Goal: Communication & Community: Ask a question

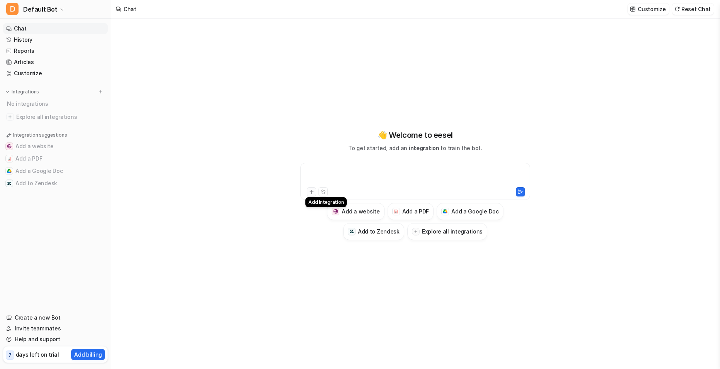
click at [310, 193] on icon at bounding box center [311, 191] width 5 height 5
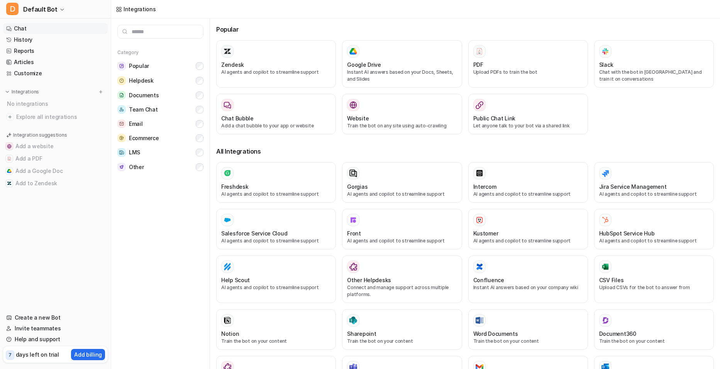
click at [25, 31] on link "Chat" at bounding box center [55, 28] width 105 height 11
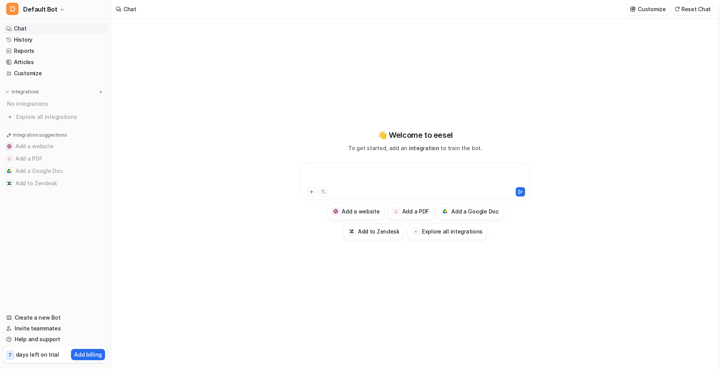
click at [377, 181] on div at bounding box center [415, 177] width 226 height 18
paste div
click at [523, 191] on button at bounding box center [520, 191] width 9 height 9
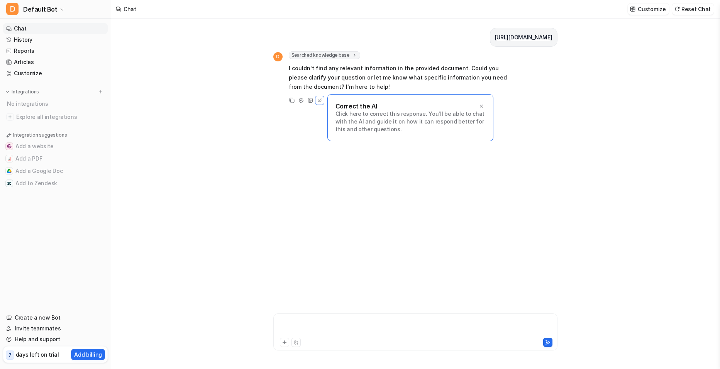
click at [353, 325] on div at bounding box center [415, 327] width 280 height 18
click at [307, 333] on div at bounding box center [415, 327] width 280 height 18
paste div
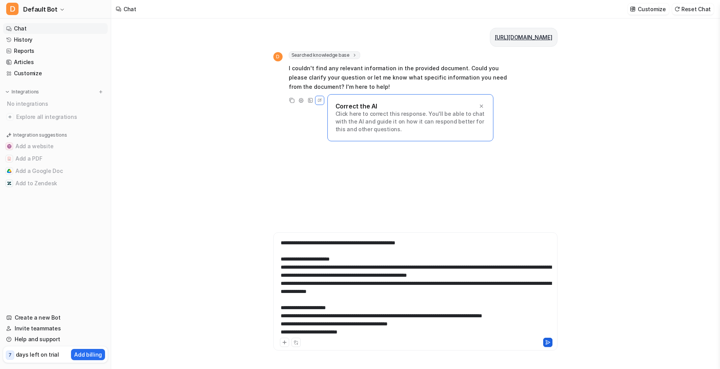
click at [546, 344] on icon at bounding box center [547, 342] width 4 height 4
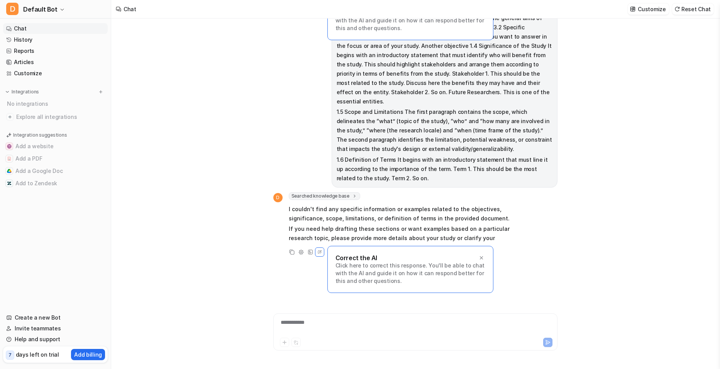
scroll to position [110, 0]
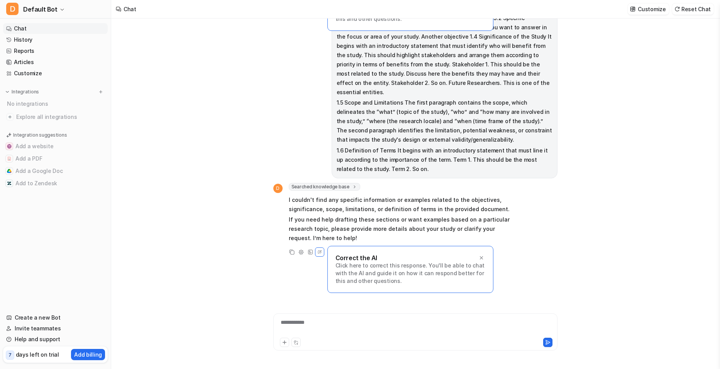
click at [318, 327] on div "**********" at bounding box center [415, 327] width 280 height 18
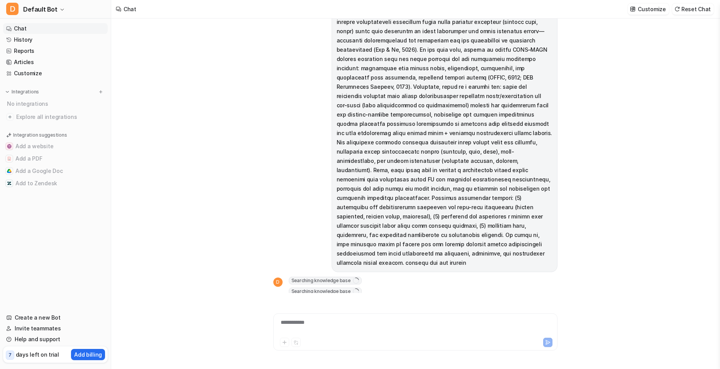
scroll to position [1020, 0]
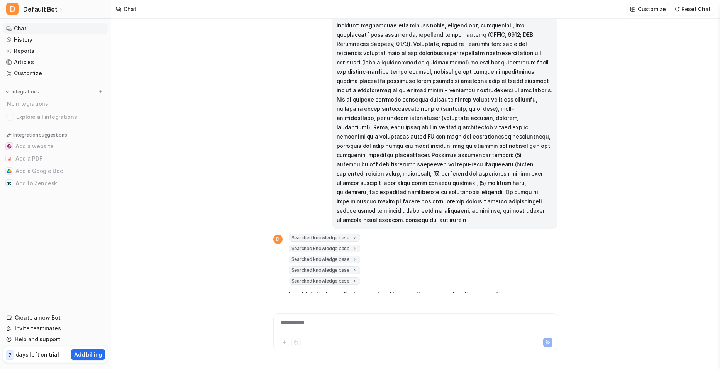
click at [607, 118] on div "[URL][DOMAIN_NAME] D Searched knowledge base search_queries : [ "" ] url : "[UR…" at bounding box center [415, 194] width 608 height 350
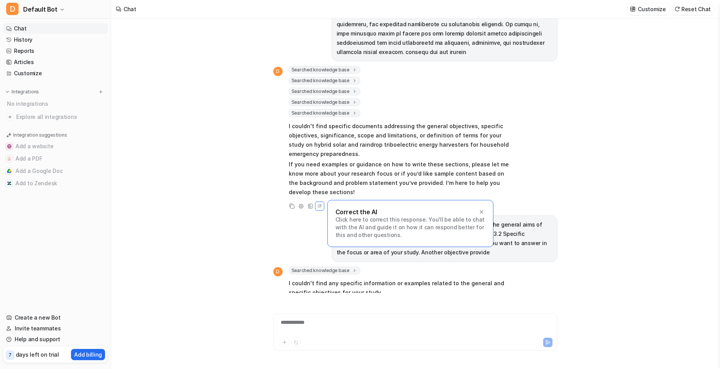
scroll to position [1229, 0]
